Goal: Task Accomplishment & Management: Use online tool/utility

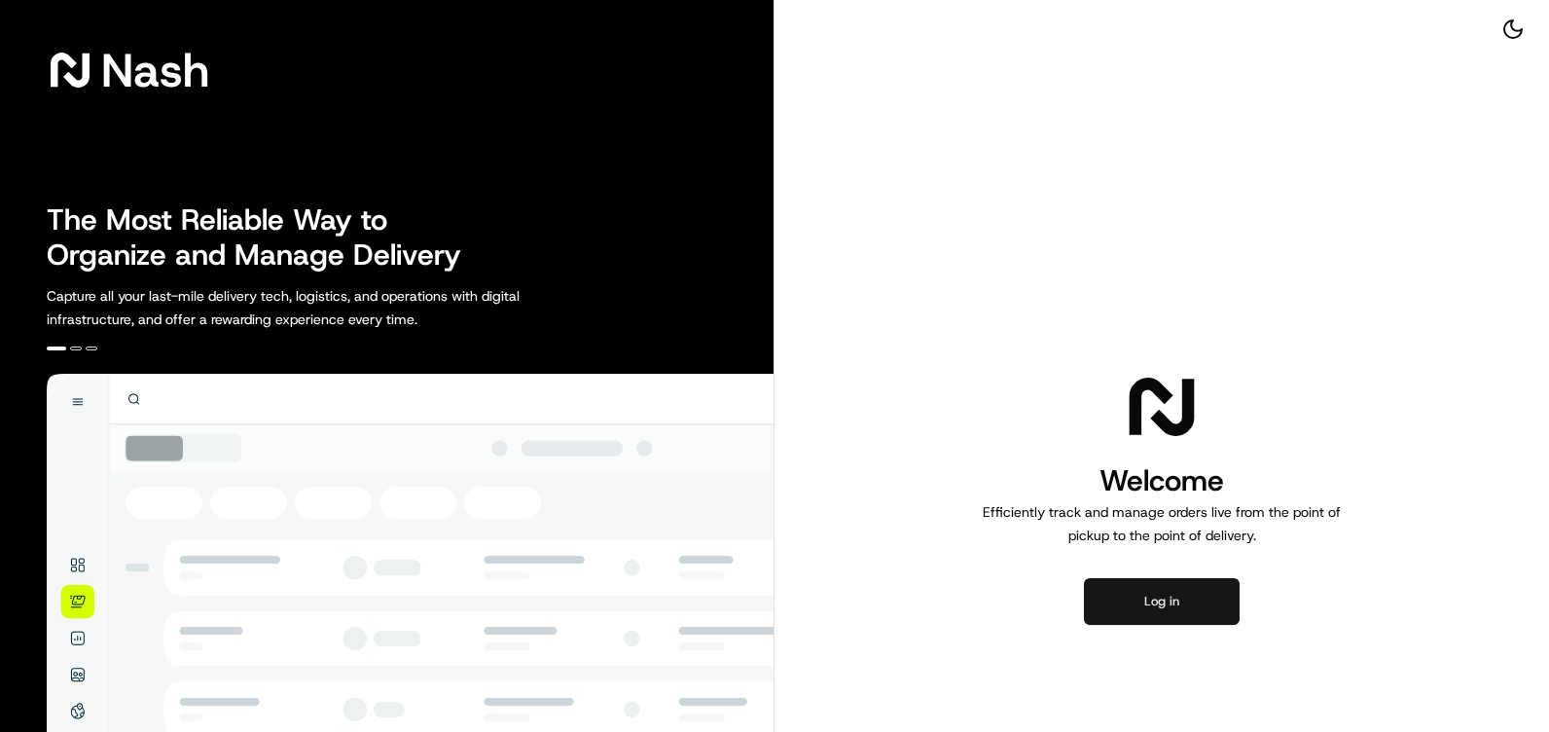
click at [1141, 604] on button "Log in" at bounding box center [1162, 601] width 156 height 47
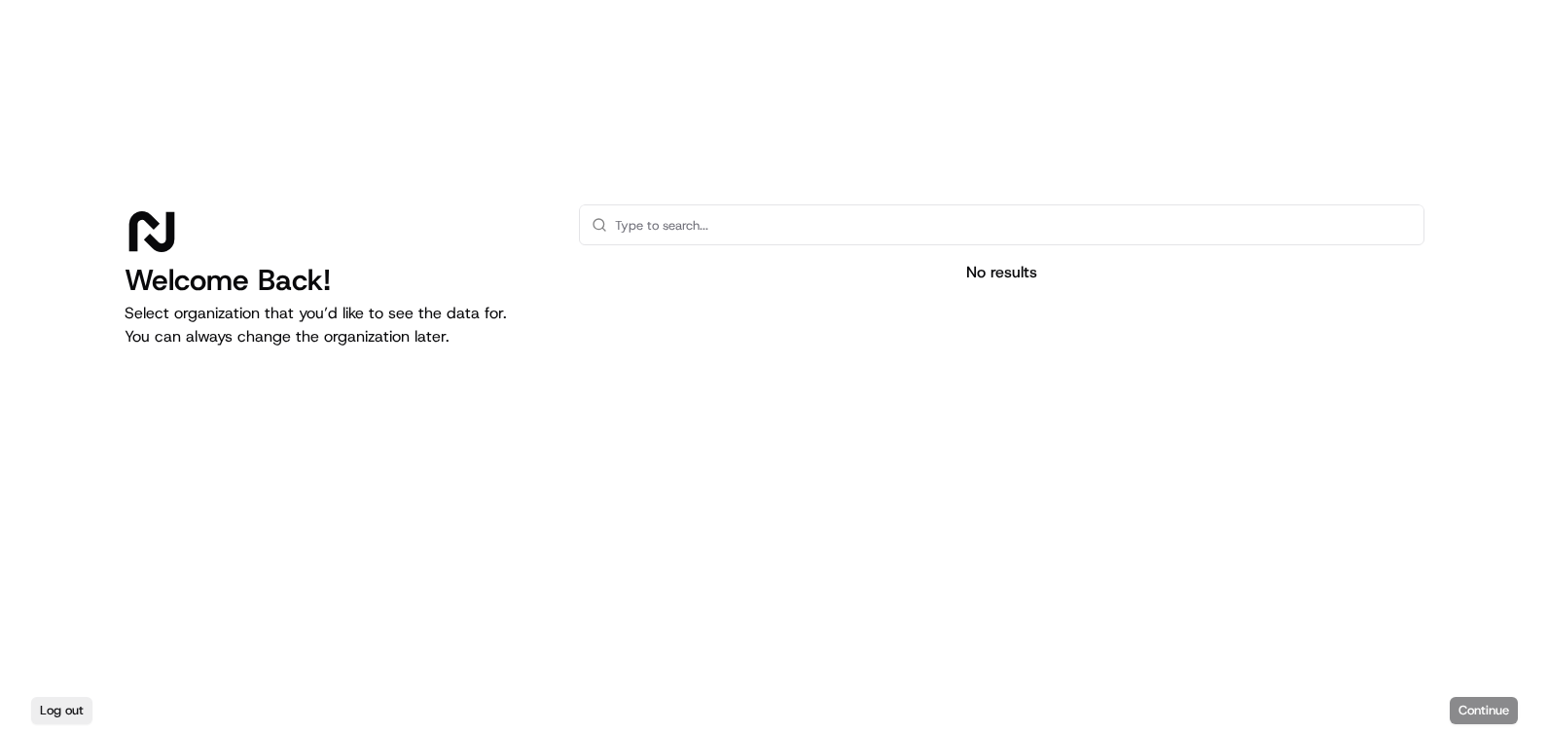
click at [737, 219] on input "text" at bounding box center [1013, 224] width 797 height 39
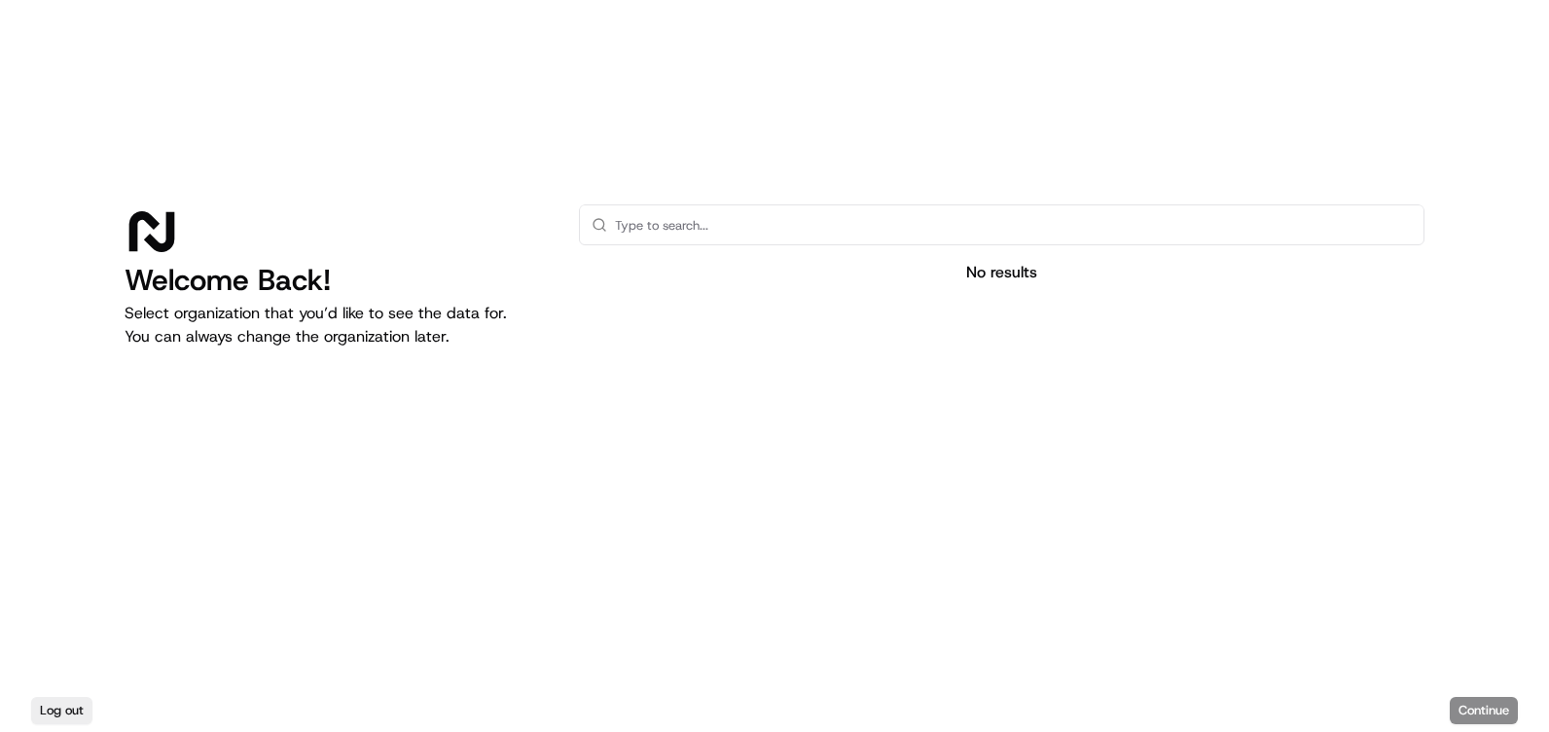
click at [737, 219] on input "text" at bounding box center [1013, 224] width 797 height 39
